Goal: Check status: Check status

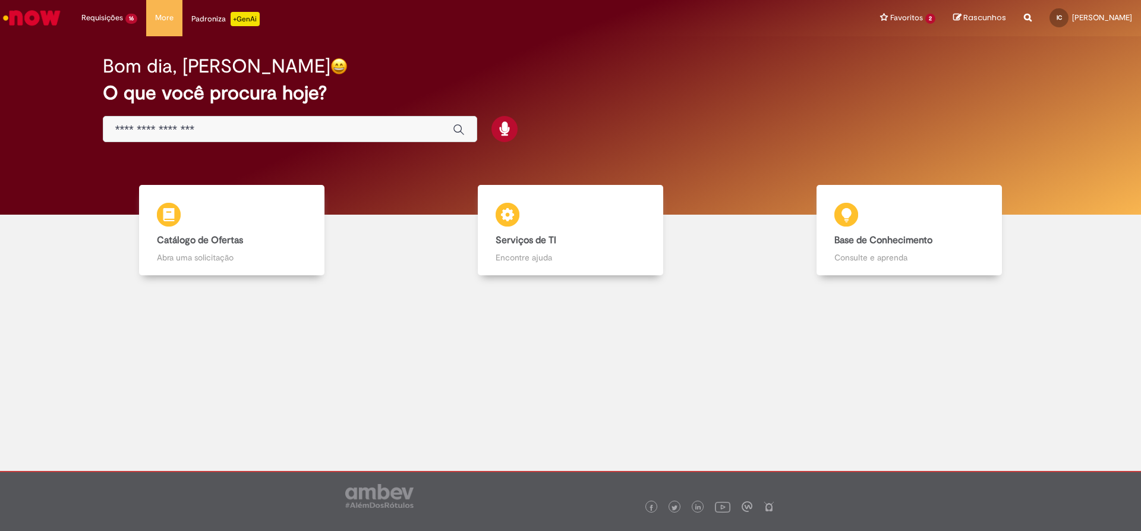
click at [100, 8] on li "Requisições 16 Exibir Todas as Solicitações Compensação Interna um dia atrás um…" at bounding box center [109, 18] width 74 height 36
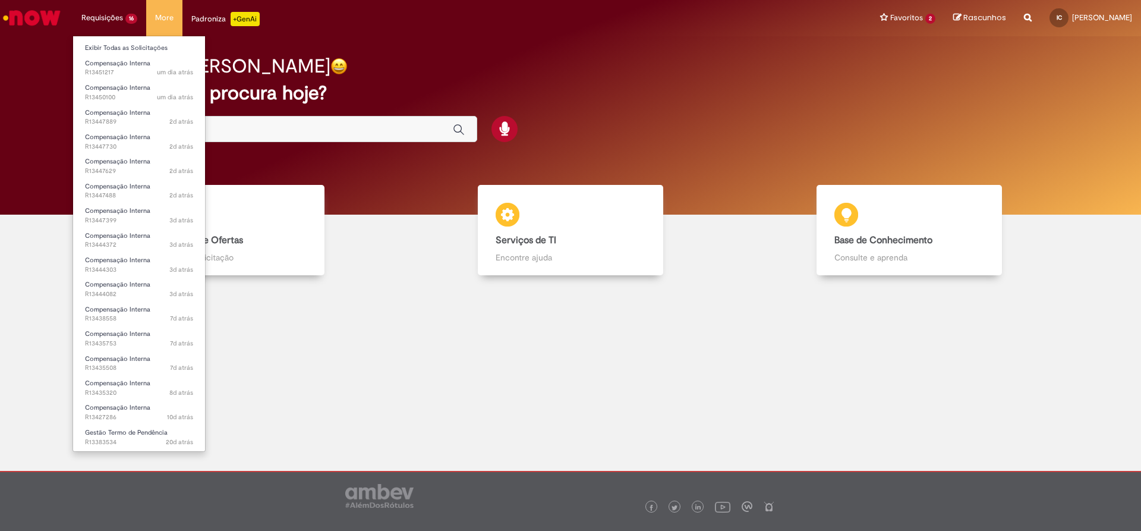
click at [108, 16] on li "Requisições 16 Exibir Todas as Solicitações Compensação Interna um dia atrás um…" at bounding box center [109, 18] width 74 height 36
click at [114, 18] on li "Requisições 16 Exibir Todas as Solicitações Compensação Interna um dia atrás um…" at bounding box center [109, 18] width 74 height 36
drag, startPoint x: 121, startPoint y: 48, endPoint x: 160, endPoint y: 58, distance: 40.5
click at [122, 48] on link "Exibir Todas as Solicitações" at bounding box center [139, 48] width 132 height 13
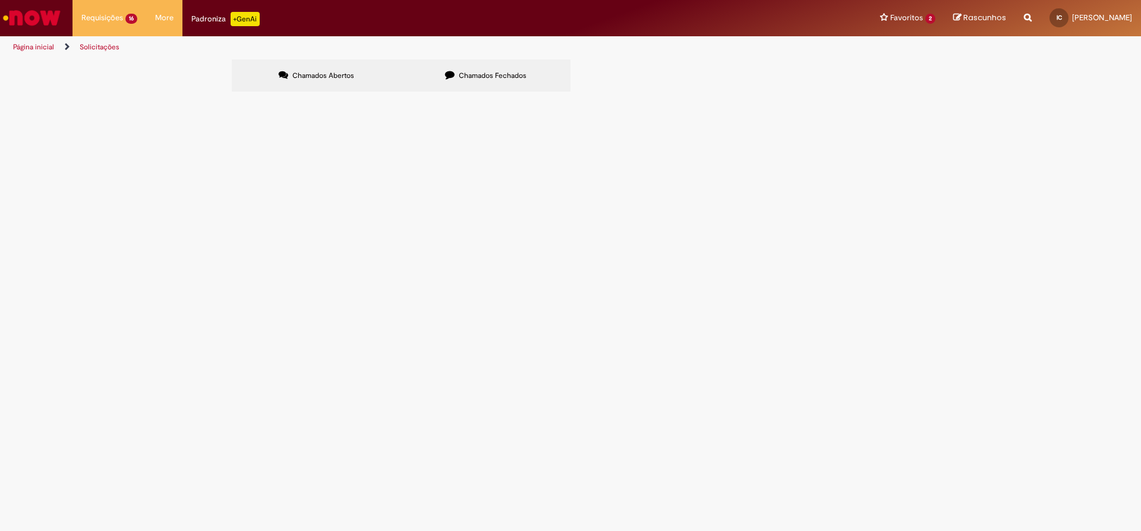
click at [0, 0] on input "Pesquisar" at bounding box center [0, 0] width 0 height 0
type input "*********"
click at [0, 0] on button "Pesquisar" at bounding box center [0, 0] width 0 height 0
click at [0, 0] on td "Compensação Interna" at bounding box center [0, 0] width 0 height 0
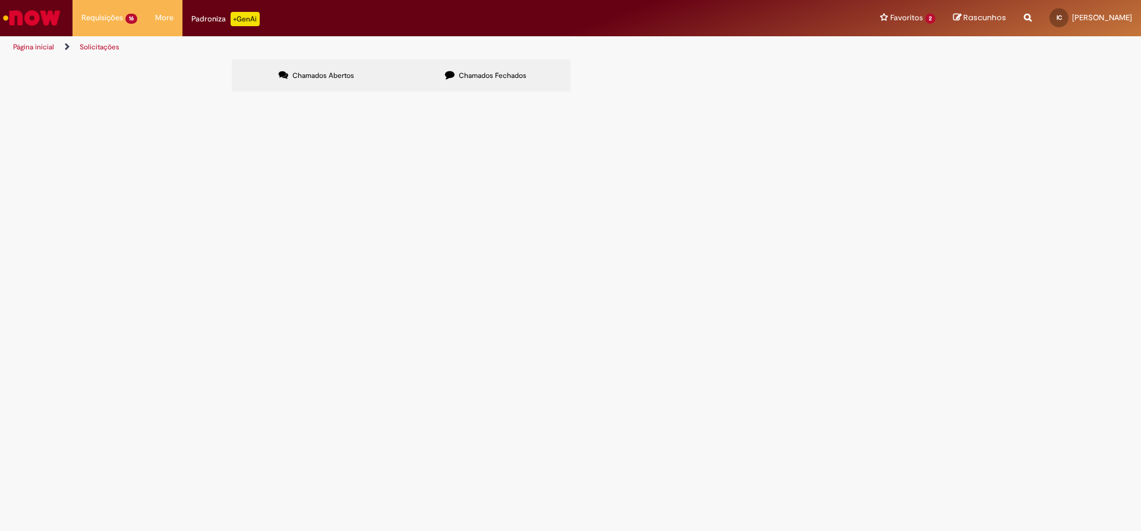
click at [0, 0] on span "Compensação Interna" at bounding box center [0, 0] width 0 height 0
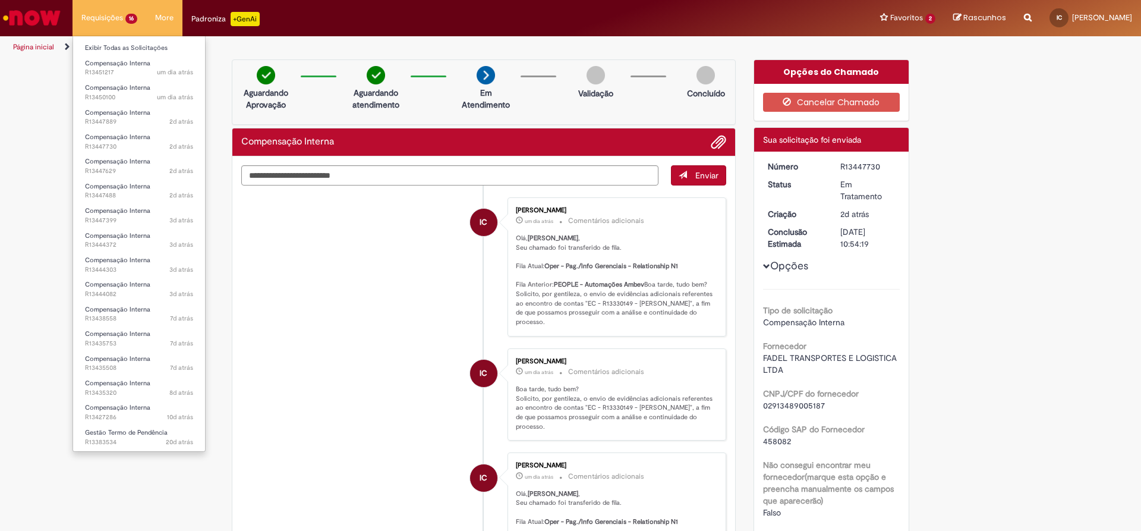
click at [104, 18] on li "Requisições 16 Exibir Todas as Solicitações Compensação Interna um dia atrás um…" at bounding box center [109, 18] width 74 height 36
click at [112, 43] on link "Exibir Todas as Solicitações" at bounding box center [139, 48] width 132 height 13
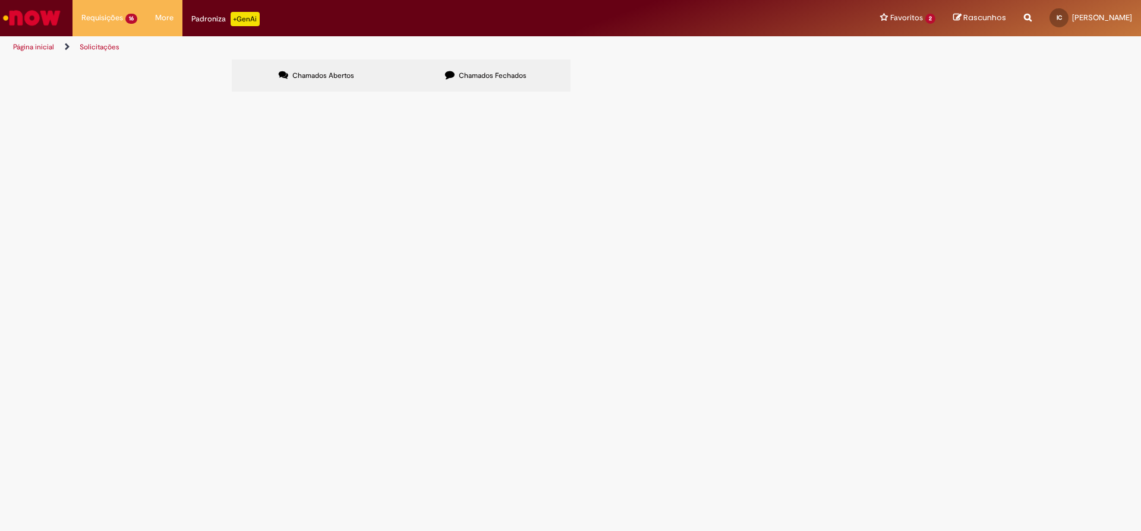
click at [0, 0] on input "Pesquisar" at bounding box center [0, 0] width 0 height 0
type input "*********"
click at [0, 0] on button "Pesquisar" at bounding box center [0, 0] width 0 height 0
click at [0, 0] on span "Compensação Interna" at bounding box center [0, 0] width 0 height 0
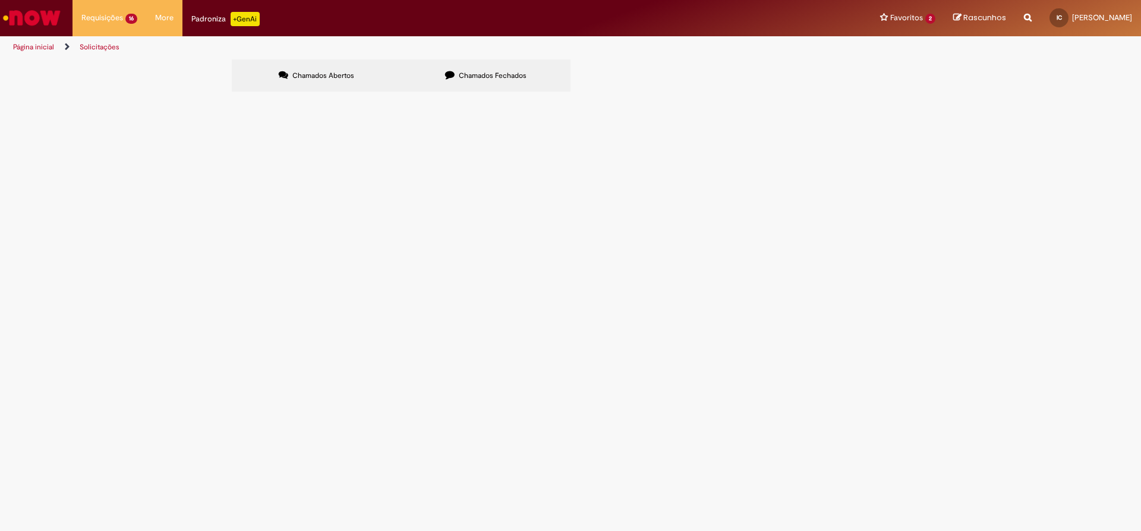
click at [0, 0] on span "Compensação Interna" at bounding box center [0, 0] width 0 height 0
click at [282, 168] on main "Solicitações Chamados Abertos Chamados Fechados Itens solicitados Exportar como…" at bounding box center [570, 295] width 1141 height 472
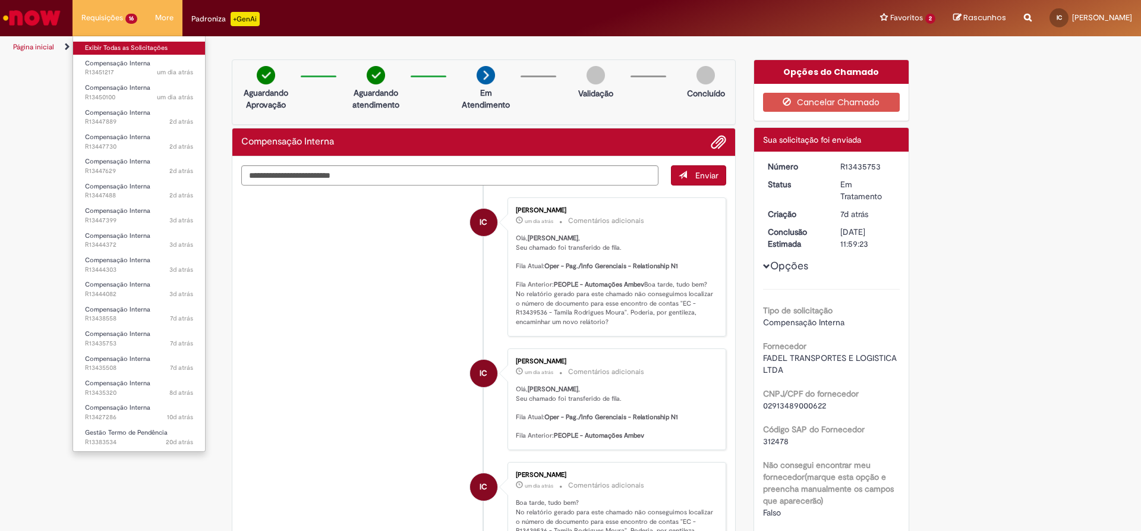
click at [120, 45] on link "Exibir Todas as Solicitações" at bounding box center [139, 48] width 132 height 13
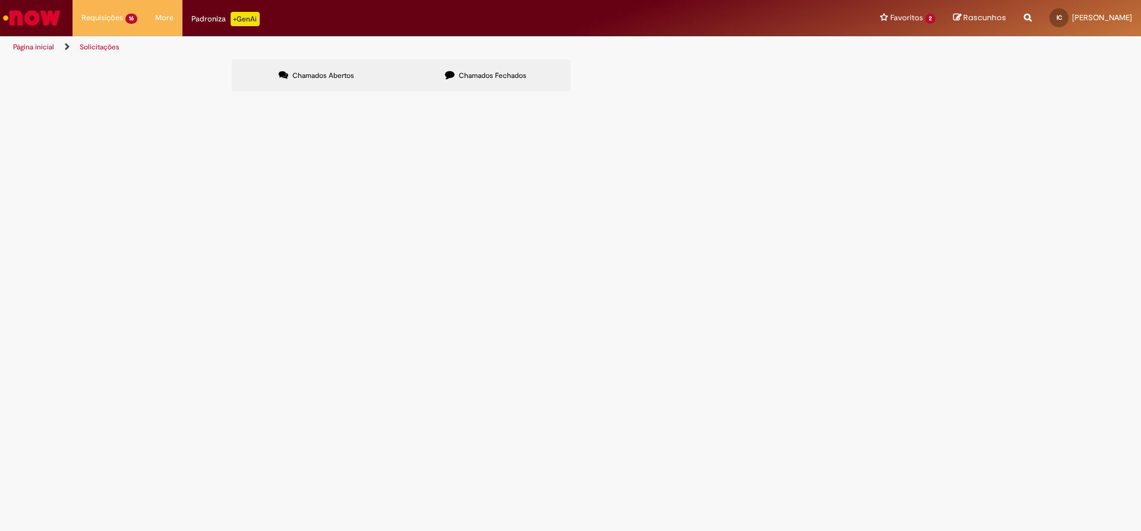
click at [0, 0] on input "Pesquisar" at bounding box center [0, 0] width 0 height 0
type input "*********"
click at [0, 0] on button "Pesquisar" at bounding box center [0, 0] width 0 height 0
click at [0, 0] on span "R13435753" at bounding box center [0, 0] width 0 height 0
